Goal: Task Accomplishment & Management: Manage account settings

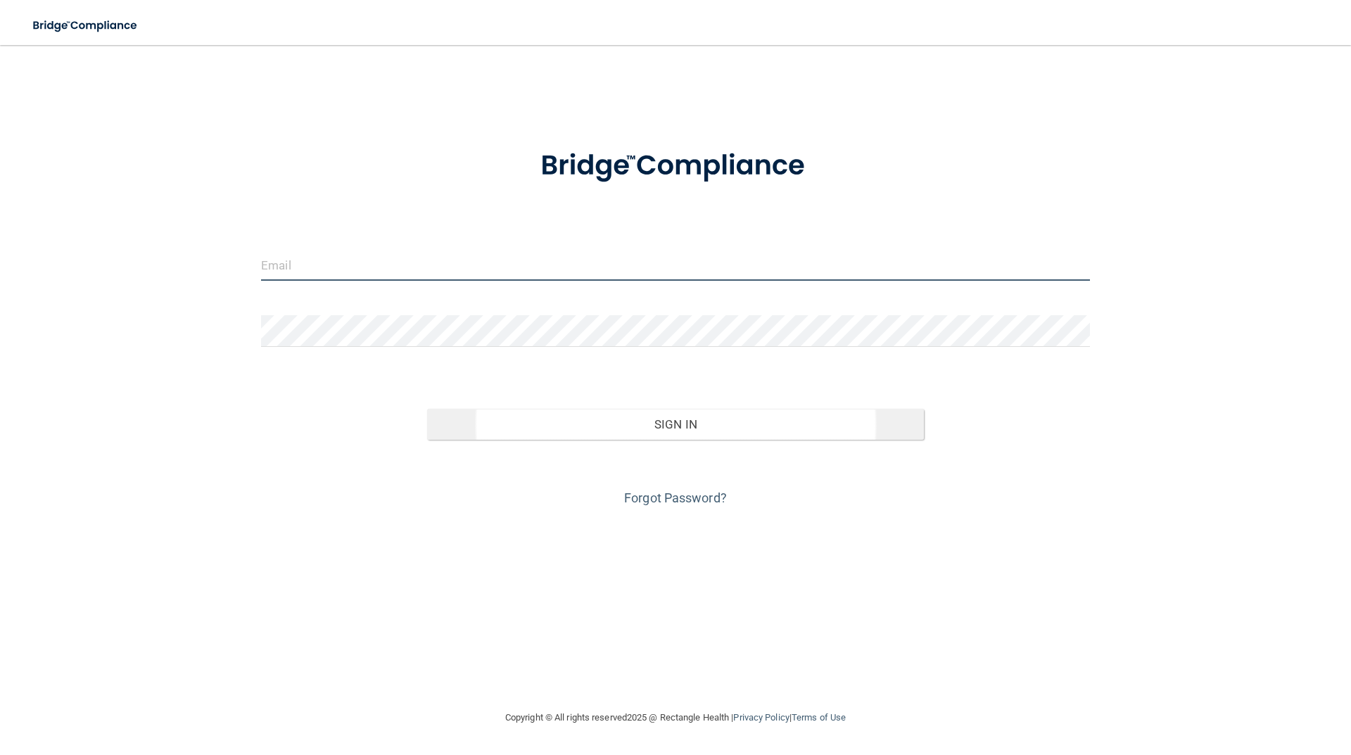
type input "[EMAIL_ADDRESS][DOMAIN_NAME]"
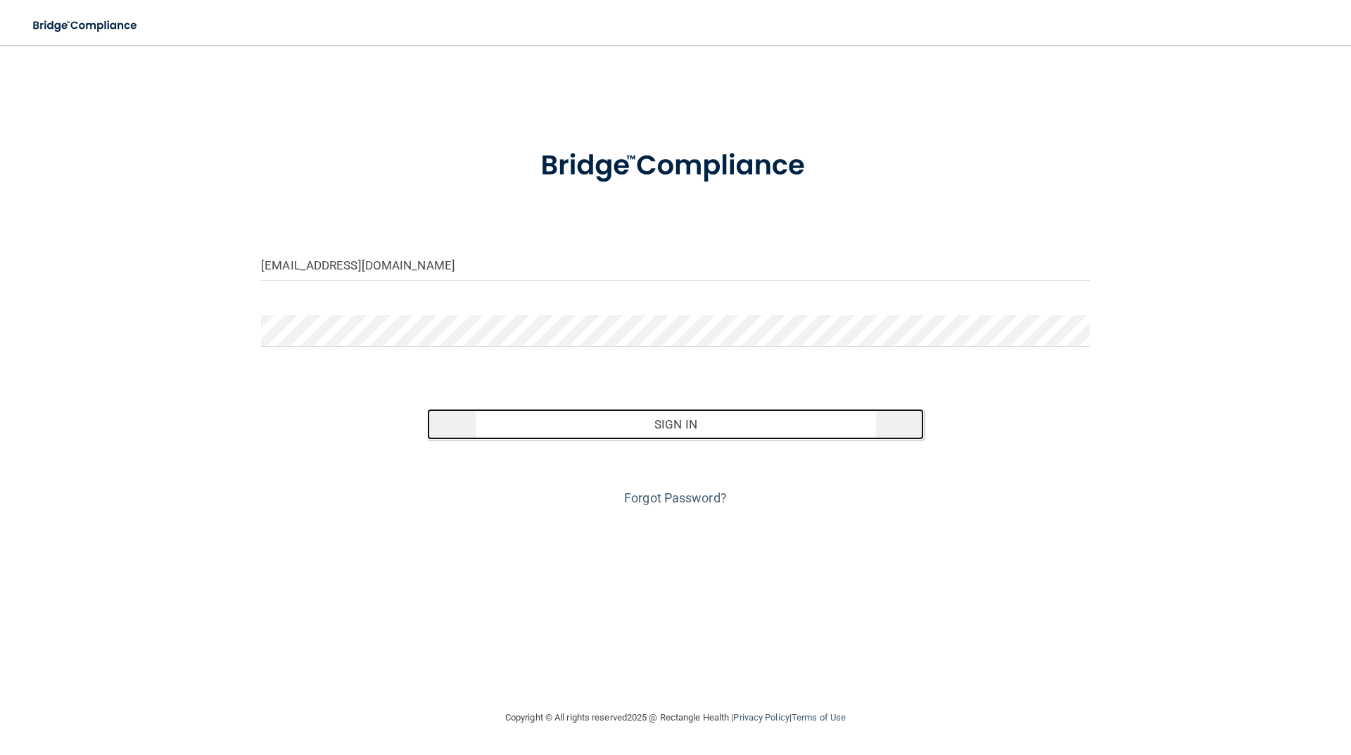
click at [689, 426] on button "Sign In" at bounding box center [675, 424] width 497 height 31
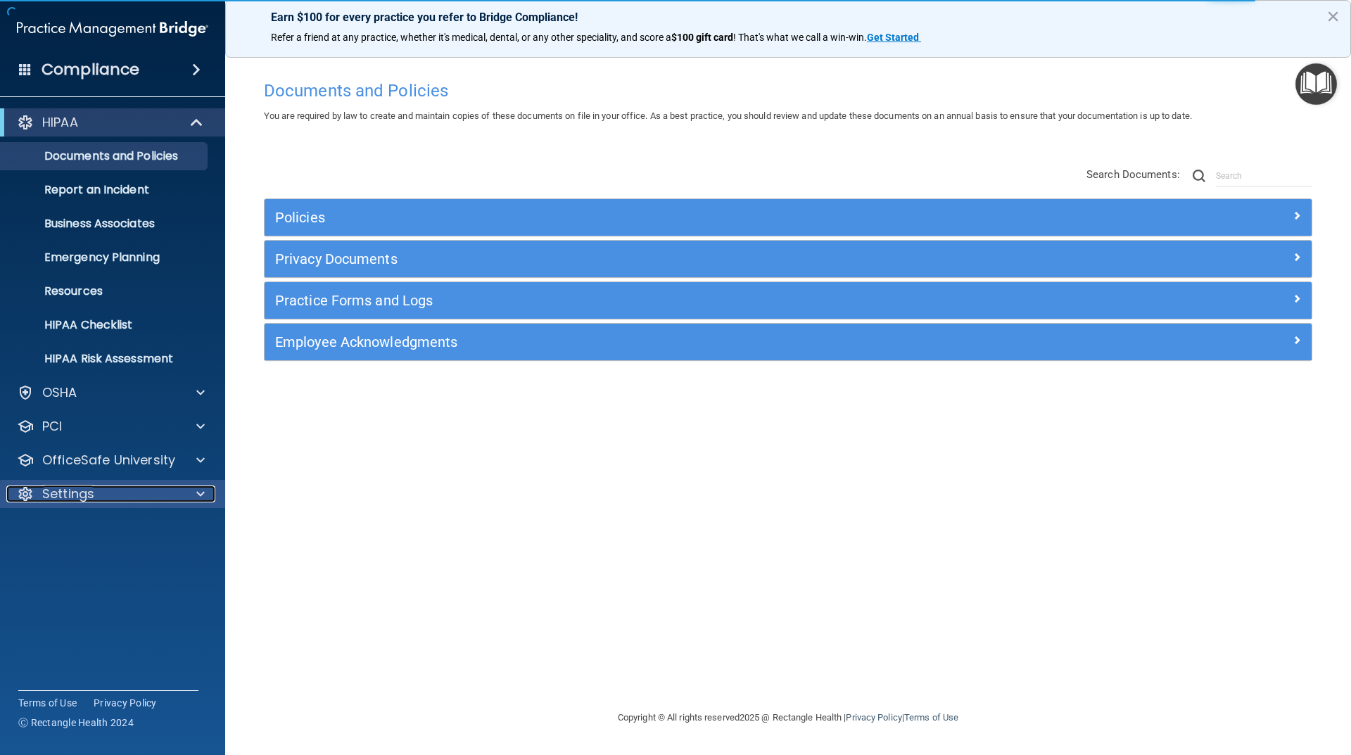
click at [90, 491] on p "Settings" at bounding box center [68, 493] width 52 height 17
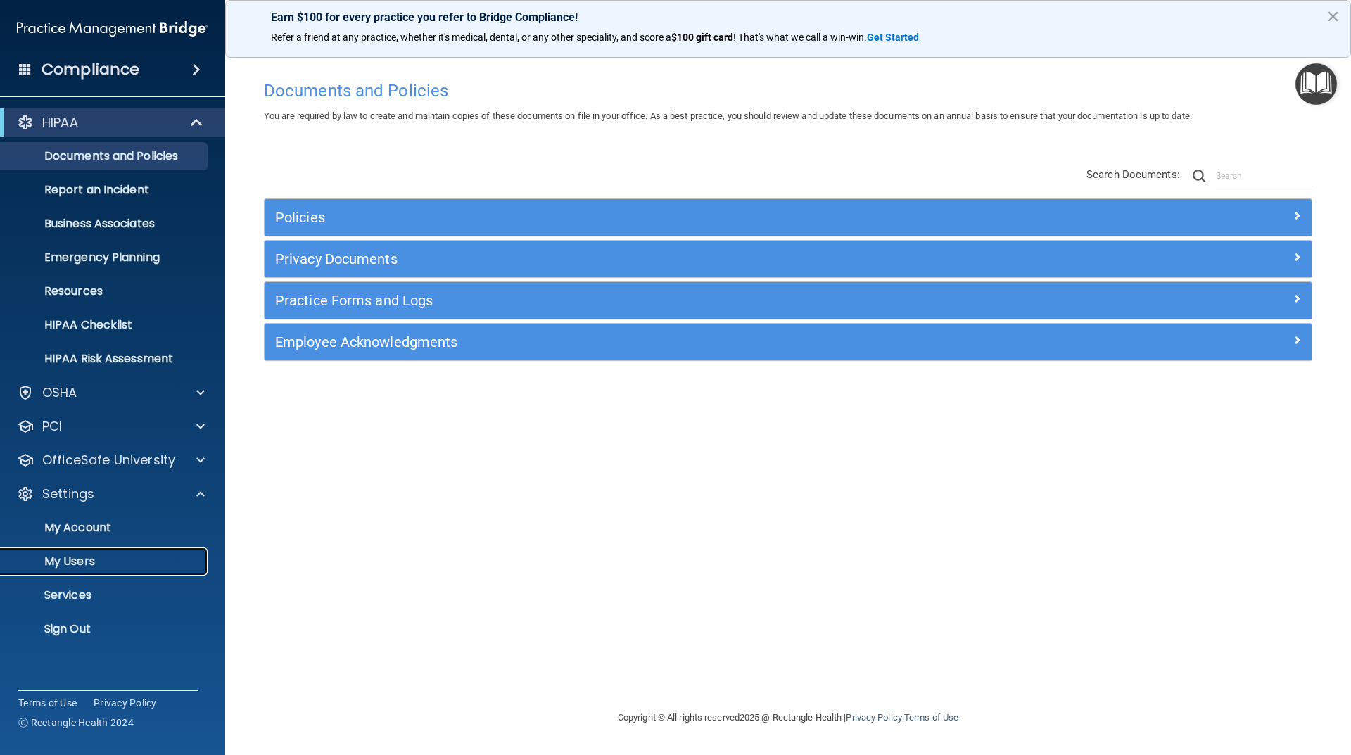
click at [81, 561] on p "My Users" at bounding box center [105, 561] width 192 height 14
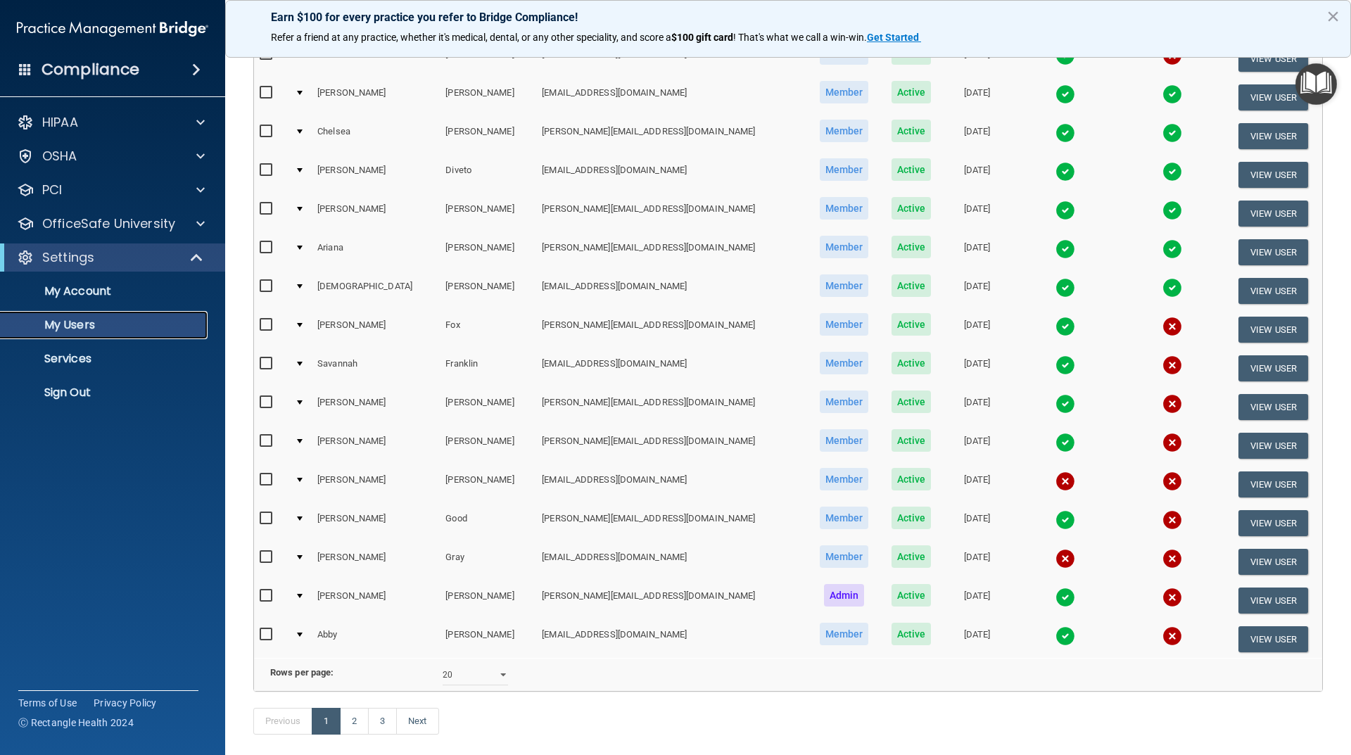
scroll to position [409, 0]
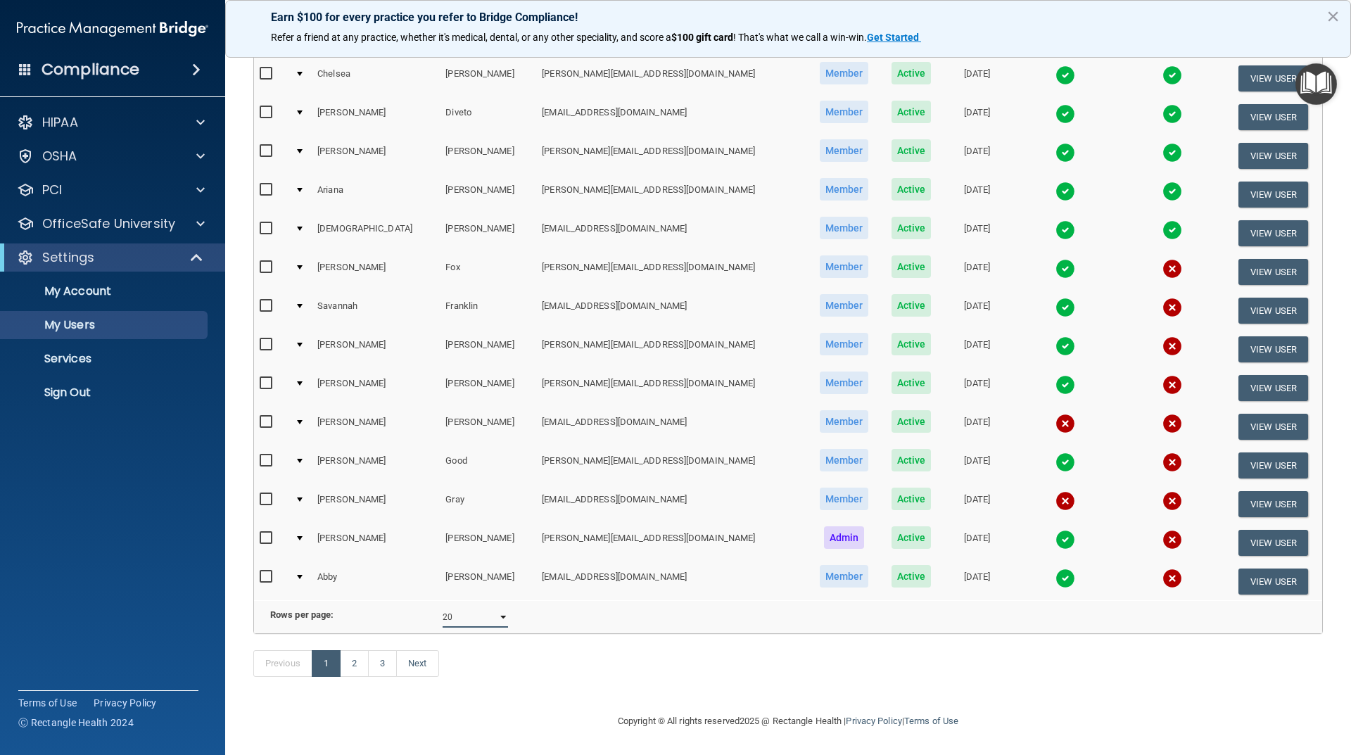
click at [486, 606] on select "10 20 30 40 all" at bounding box center [474, 616] width 65 height 21
select select "42"
click at [442, 606] on select "10 20 30 40 all" at bounding box center [474, 616] width 65 height 21
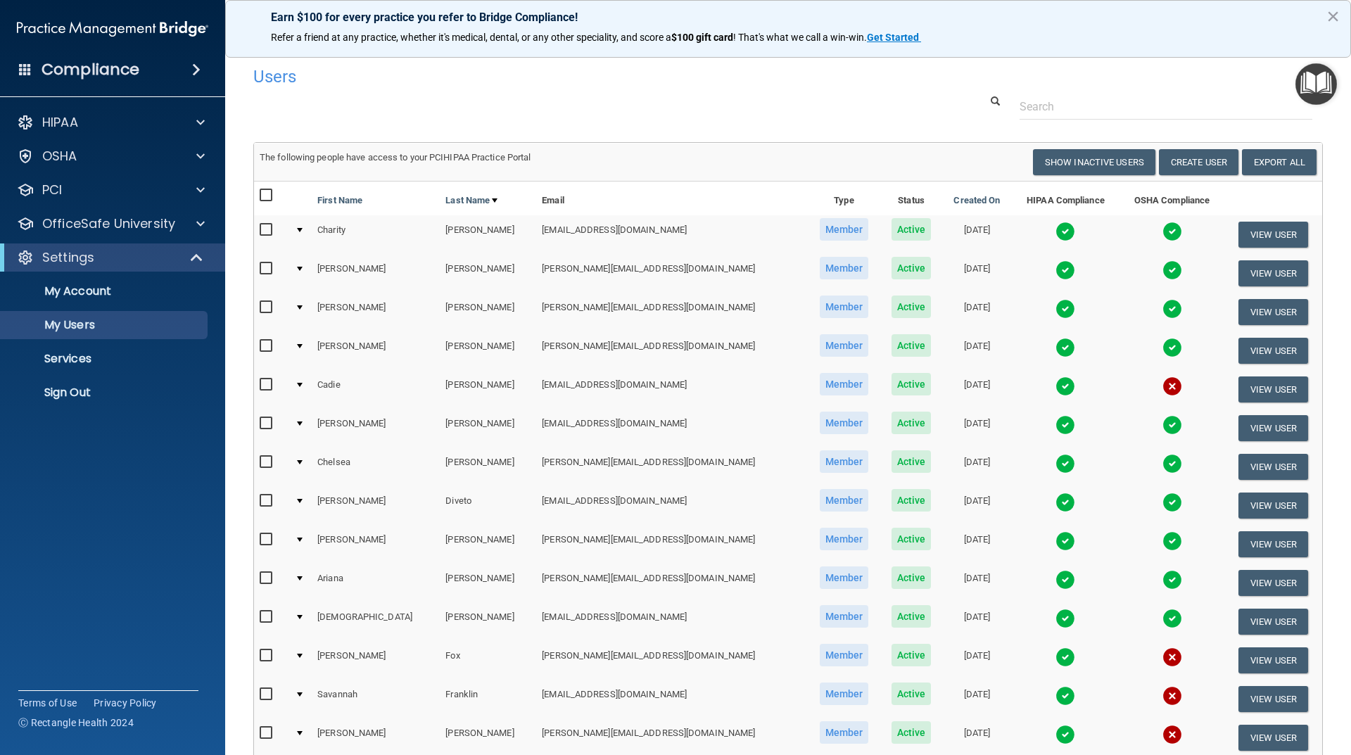
click at [145, 483] on accordion "HIPAA Documents and Policies Report an Incident Business Associates Emergency P…" at bounding box center [113, 338] width 226 height 470
